Goal: Navigation & Orientation: Find specific page/section

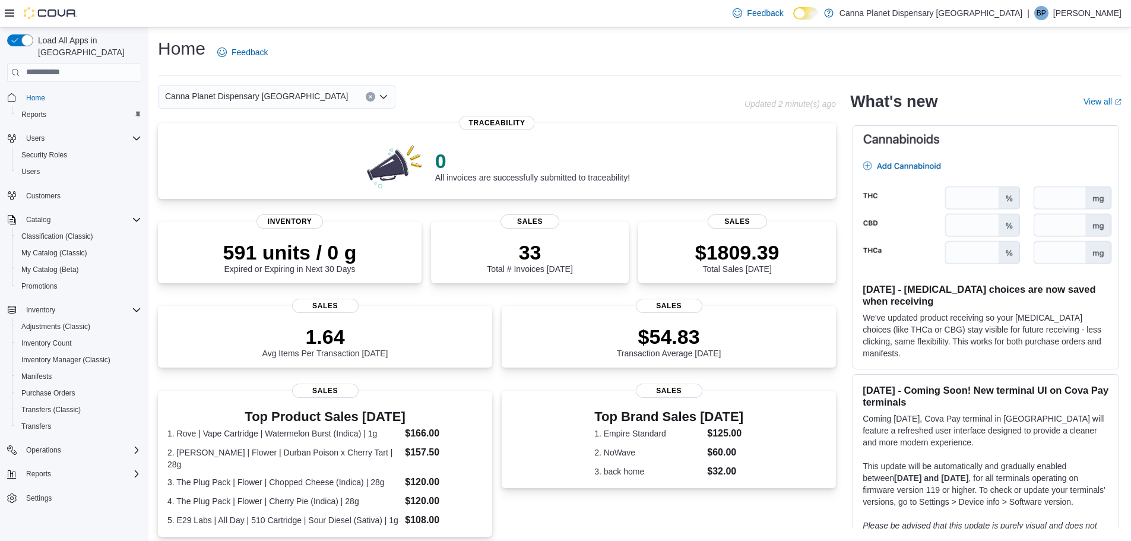
scroll to position [356, 0]
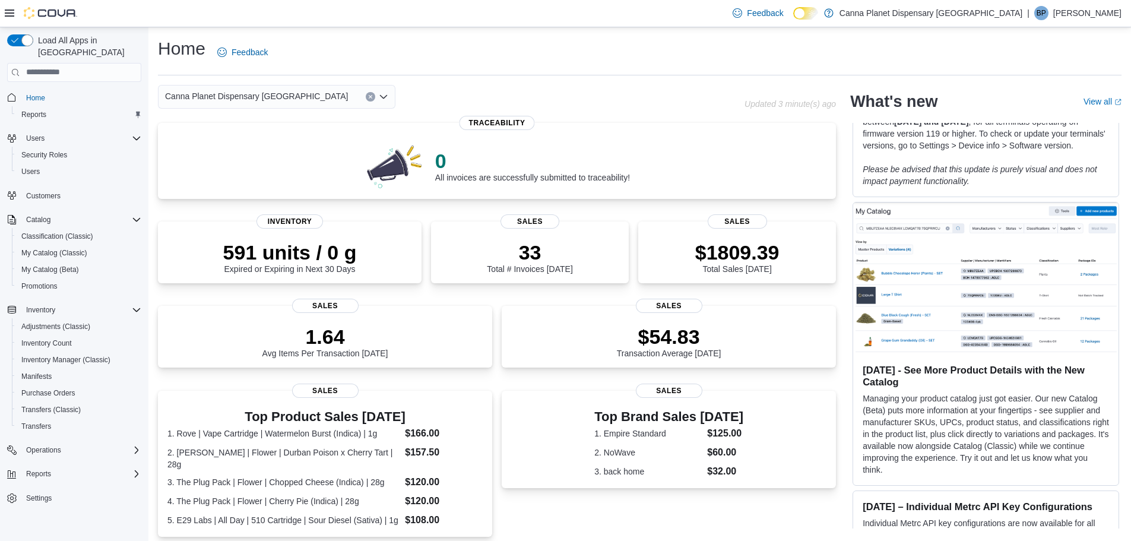
click at [504, 76] on div "Home Feedback Canna Planet Dispensary Ellenville Updated 3 minute(s) ago 0 All …" at bounding box center [639, 422] width 983 height 790
